Goal: Find contact information: Find contact information

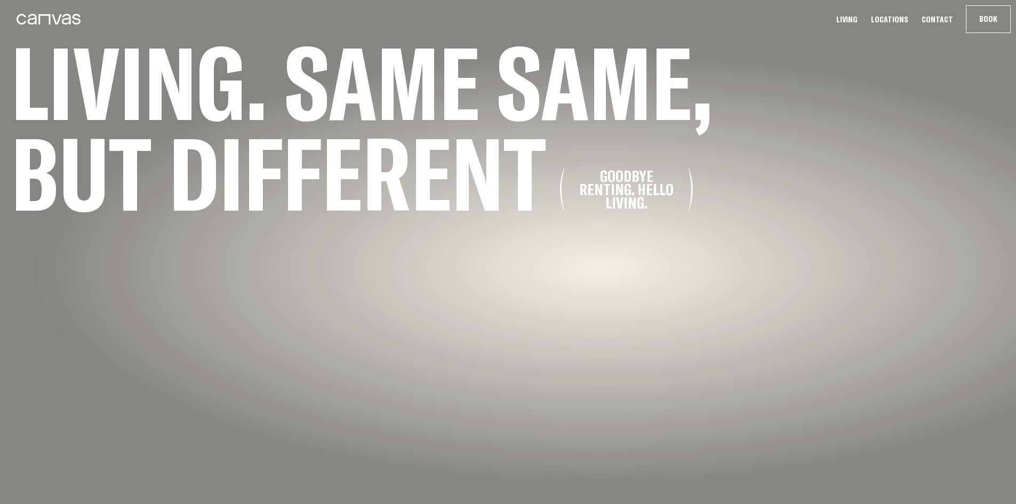
click at [897, 20] on link "Locations" at bounding box center [890, 19] width 44 height 11
click at [903, 20] on link "Locations" at bounding box center [890, 19] width 44 height 11
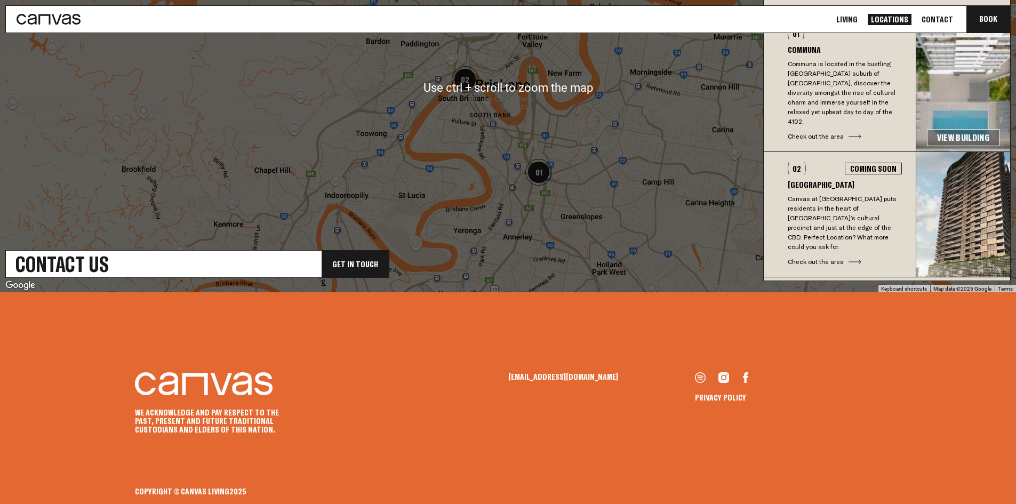
scroll to position [472, 0]
click at [836, 194] on p "Canvas at [GEOGRAPHIC_DATA] puts residents in the heart of [GEOGRAPHIC_DATA]’s …" at bounding box center [845, 223] width 114 height 58
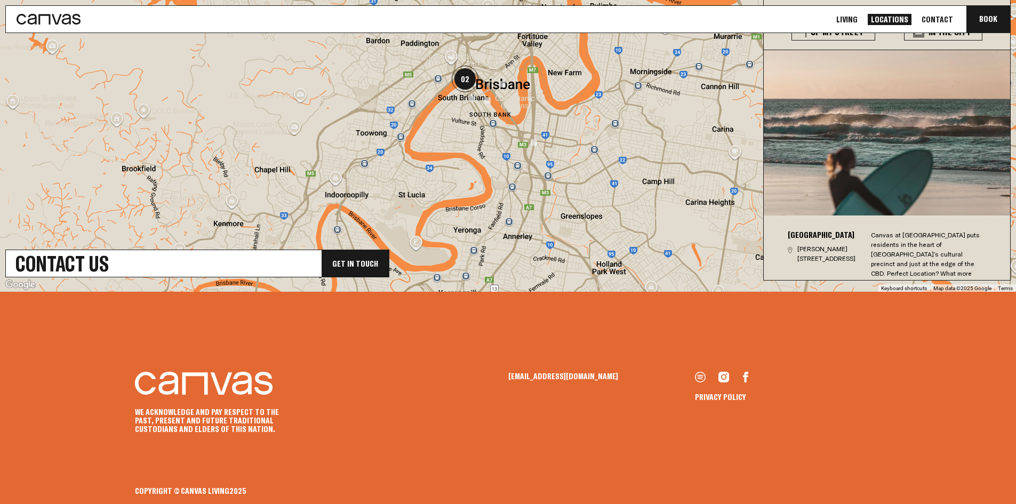
scroll to position [0, 0]
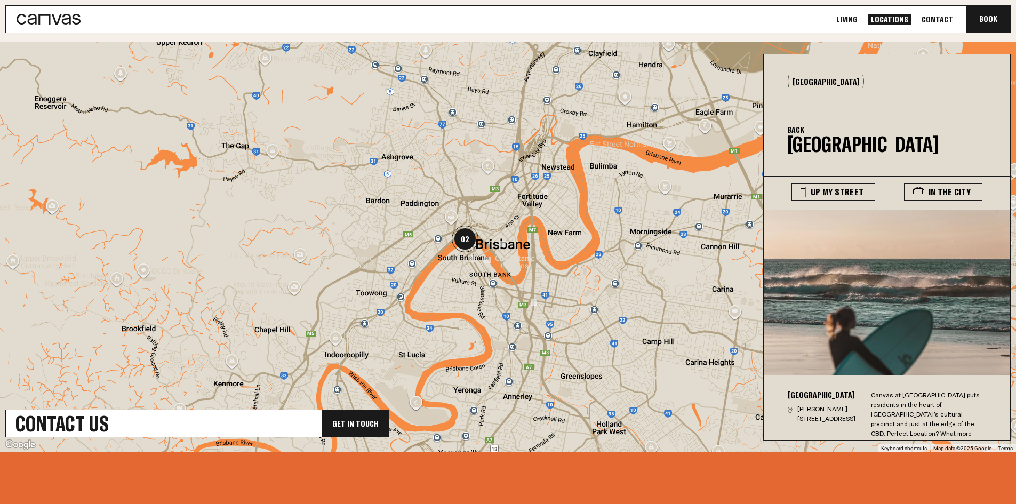
click at [947, 19] on link "Contact" at bounding box center [937, 19] width 38 height 11
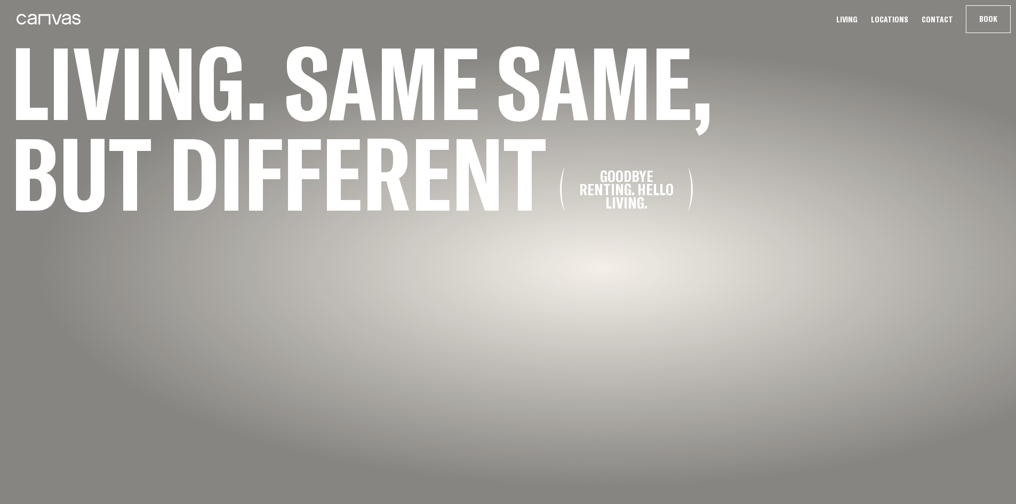
click at [941, 18] on link "Contact" at bounding box center [937, 19] width 38 height 11
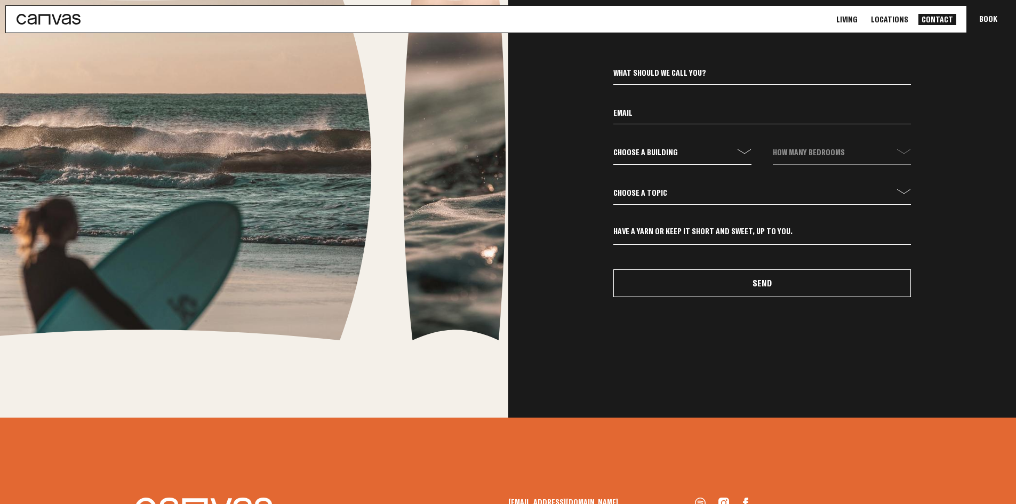
scroll to position [533, 0]
